Goal: Transaction & Acquisition: Subscribe to service/newsletter

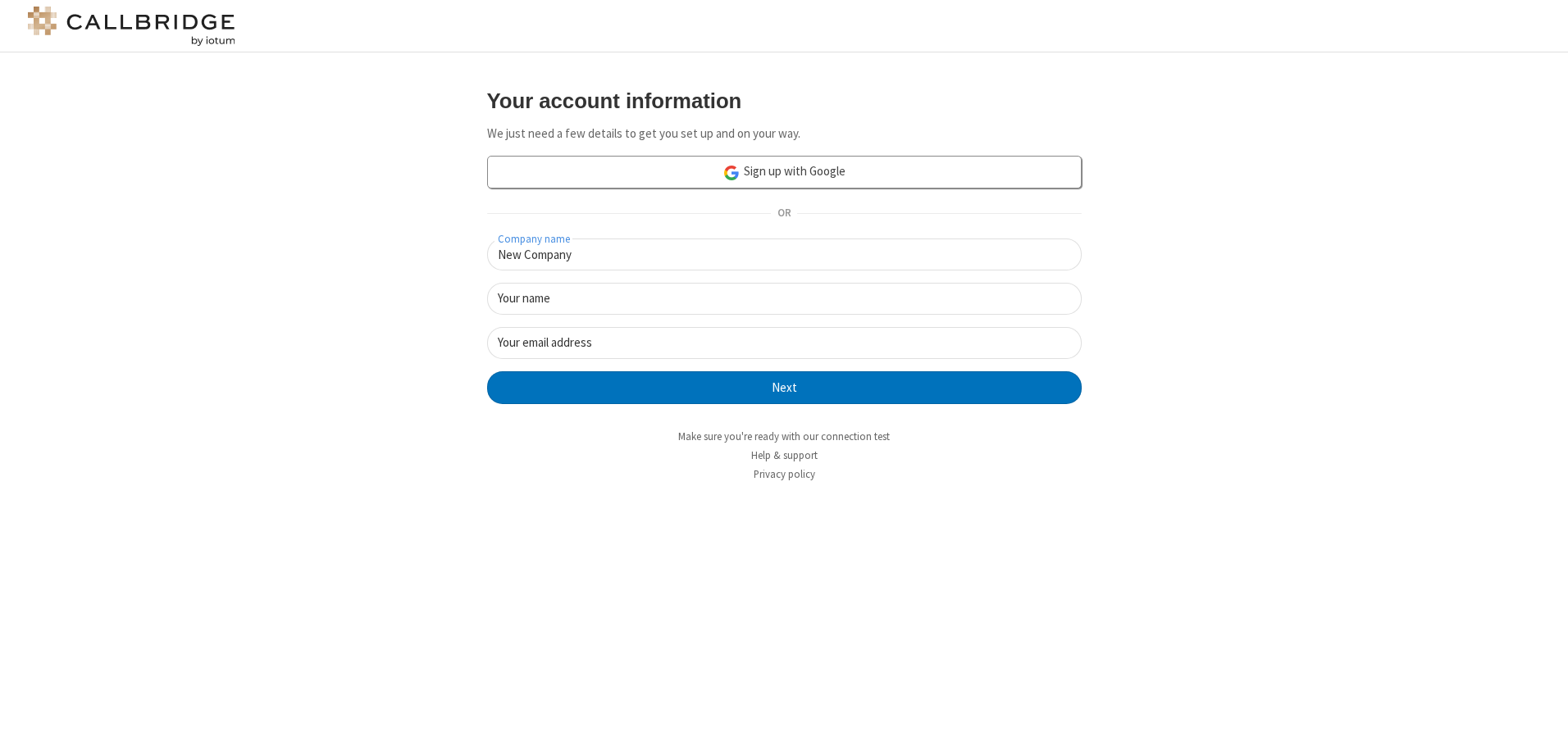
type input "New Company"
type input "New User"
type input "[EMAIL_ADDRESS]"
click button "Next" at bounding box center [784, 388] width 594 height 33
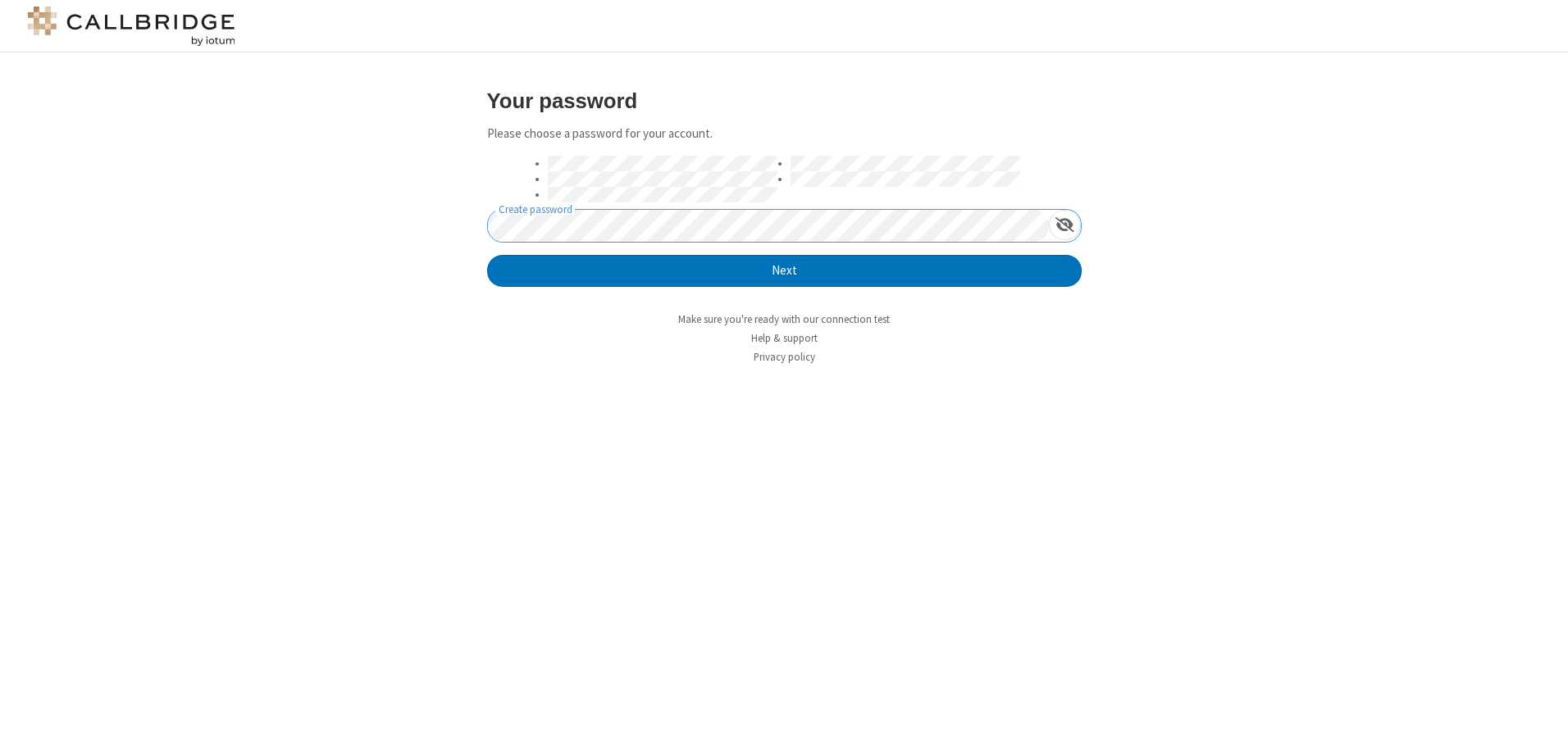
click at [487, 255] on button "Next" at bounding box center [784, 271] width 594 height 33
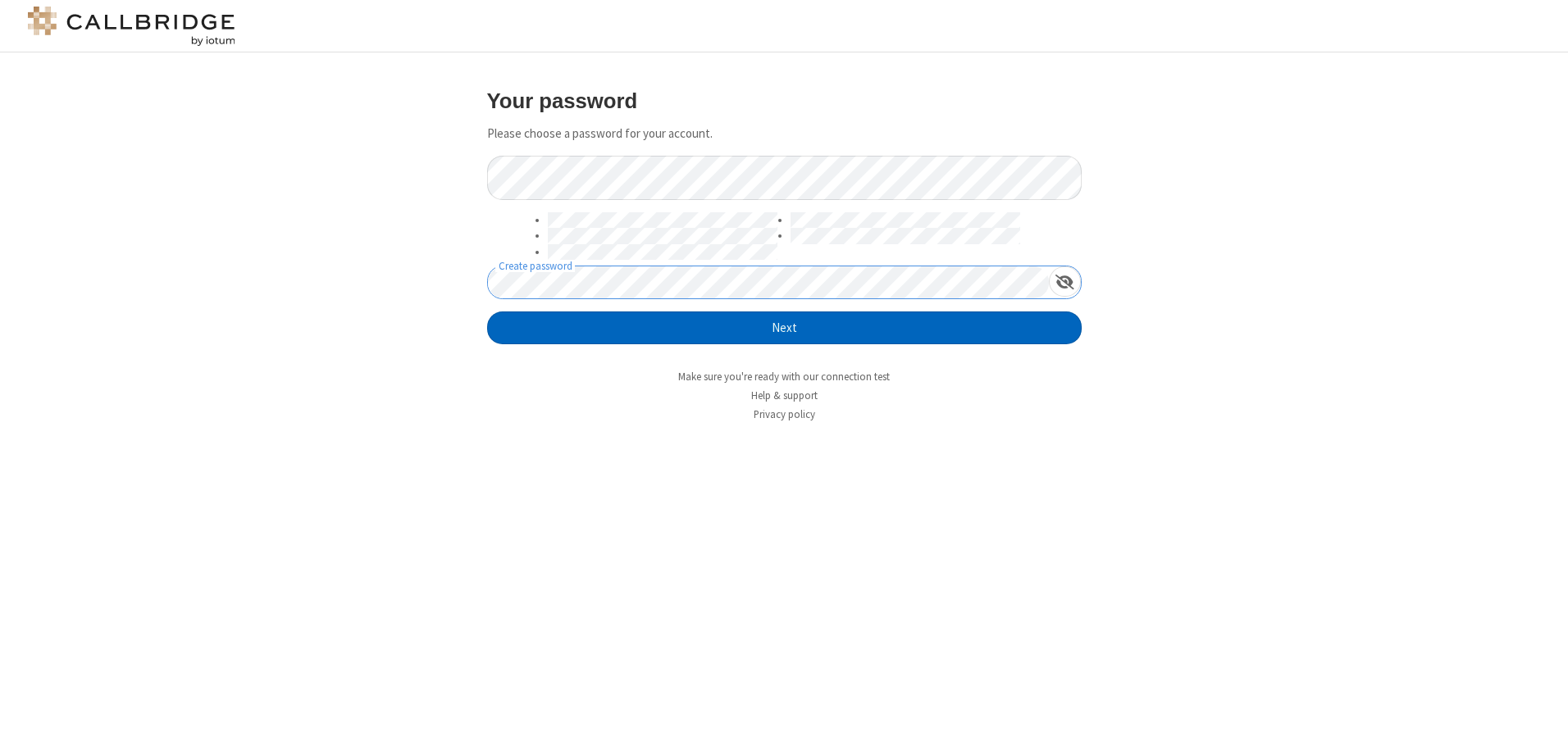
click at [784, 328] on button "Next" at bounding box center [784, 328] width 594 height 33
